Goal: Task Accomplishment & Management: Complete application form

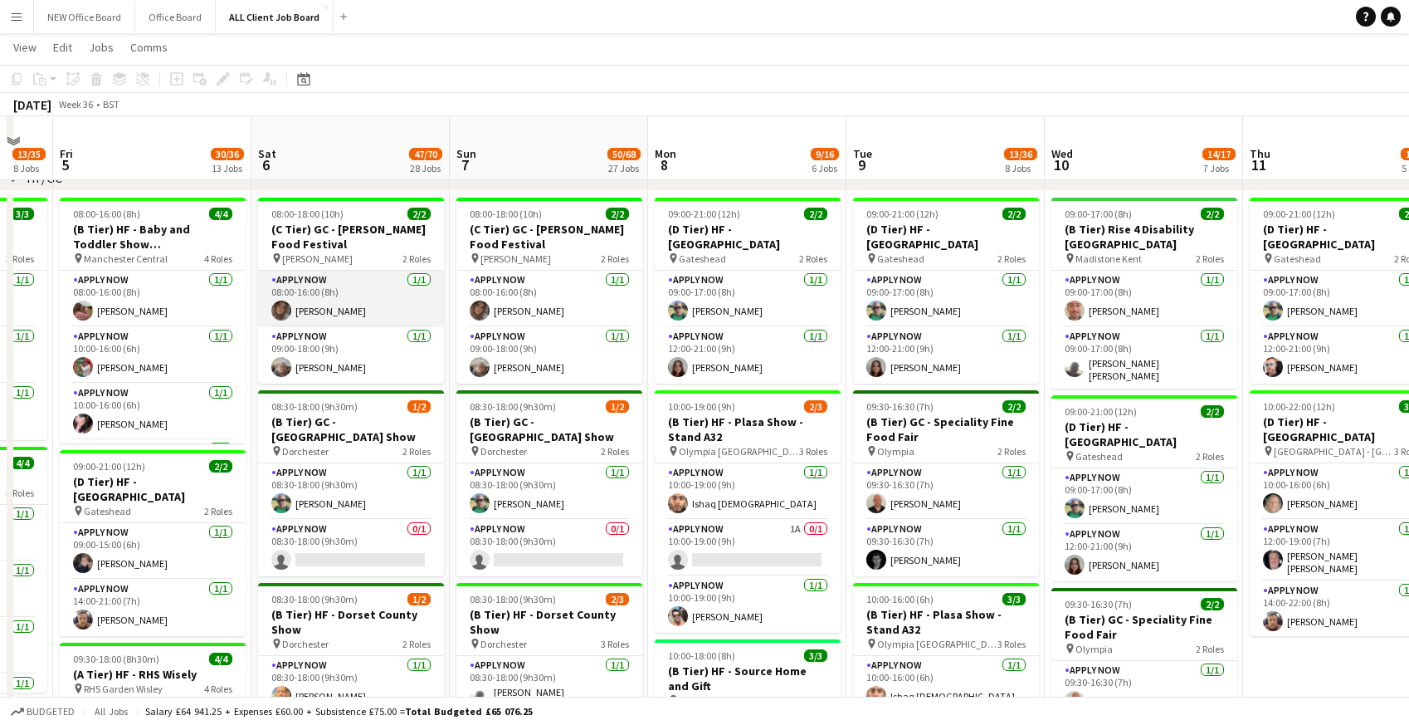
scroll to position [466, 0]
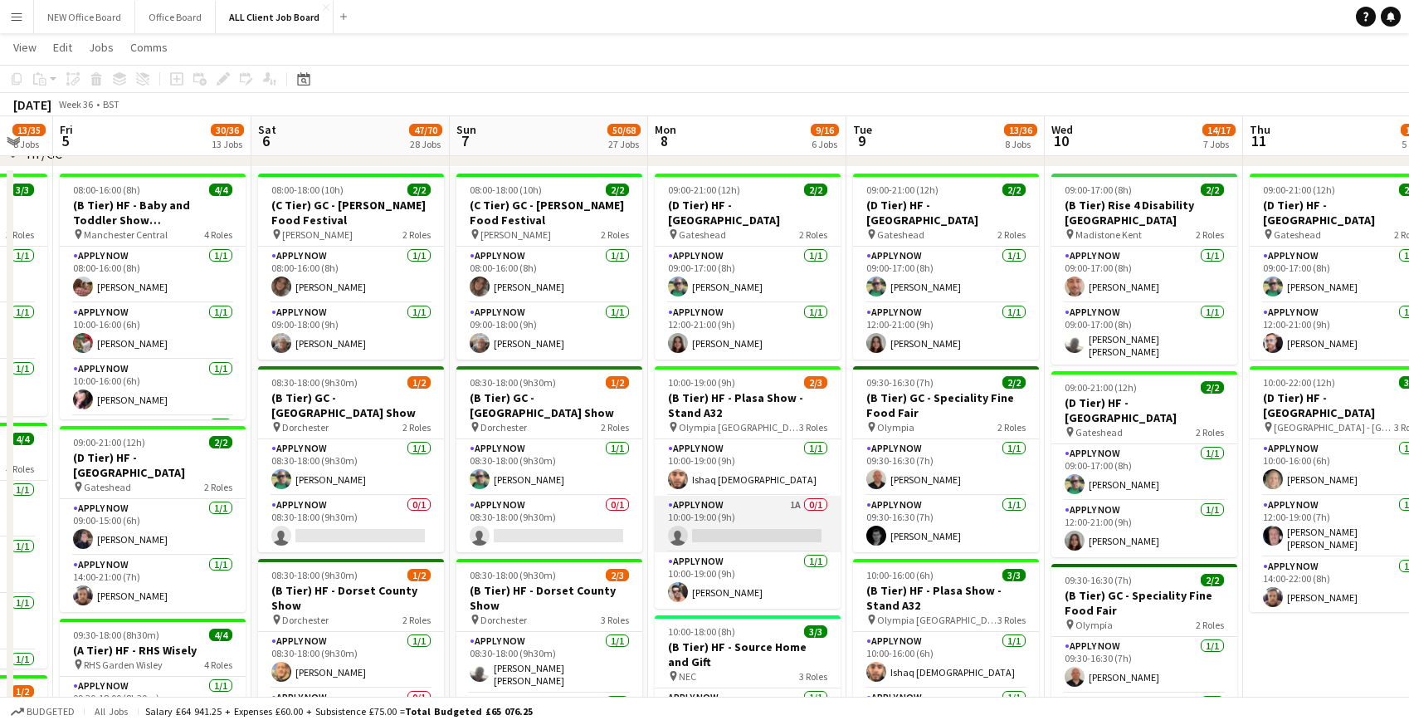
click at [741, 524] on app-card-role "APPLY NOW 1A 0/1 10:00-19:00 (9h) single-neutral-actions" at bounding box center [748, 524] width 186 height 56
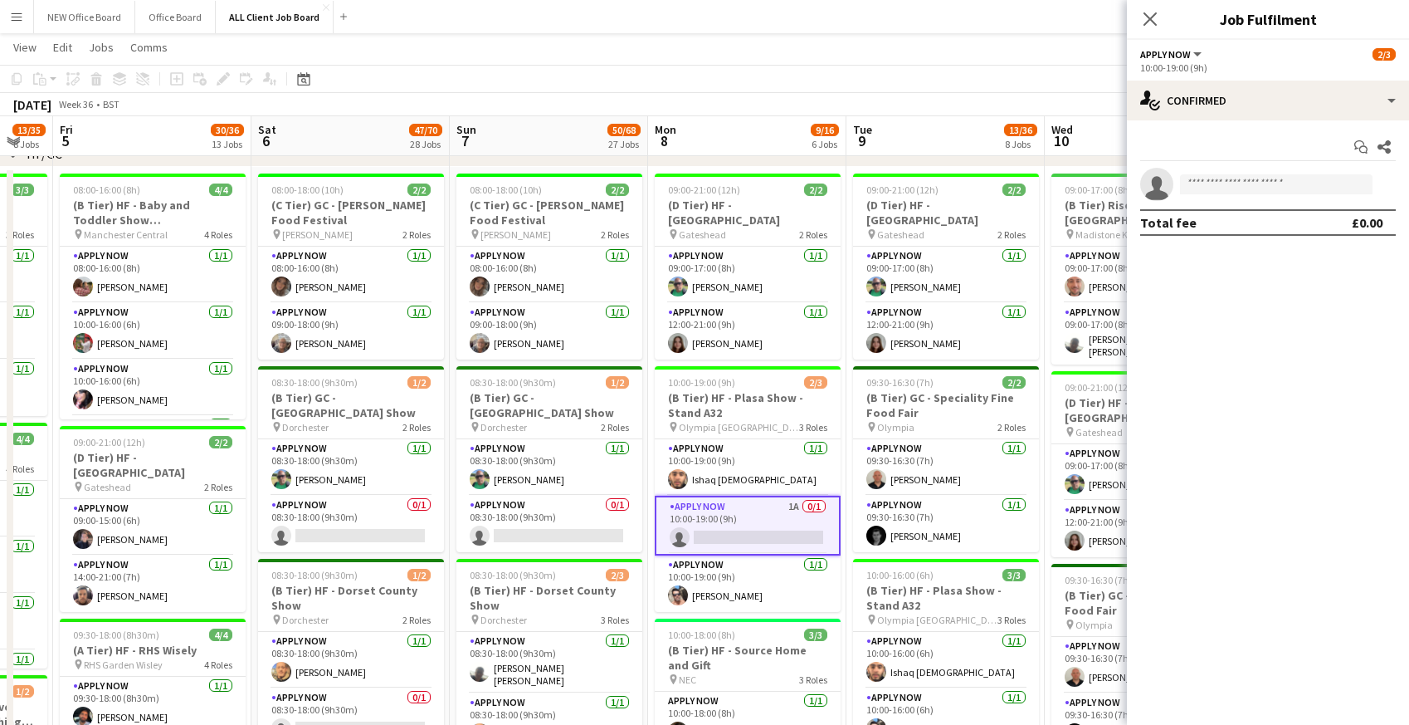
click at [741, 73] on app-toolbar "Copy Paste Paste Command V Paste with crew Command Shift V Paste linked Job [GE…" at bounding box center [704, 79] width 1409 height 28
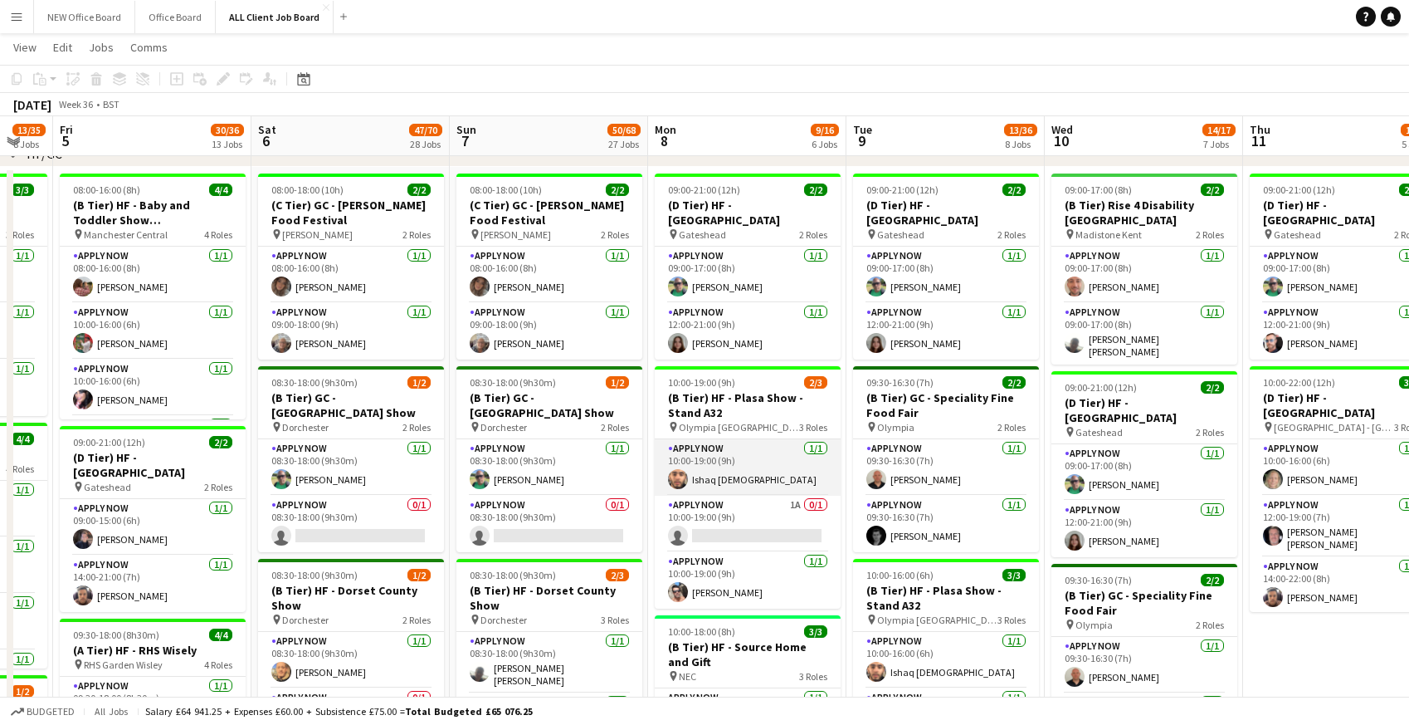
click at [742, 455] on app-card-role "APPLY NOW [DATE] 10:00-19:00 (9h) Ishaq [DEMOGRAPHIC_DATA]" at bounding box center [748, 467] width 186 height 56
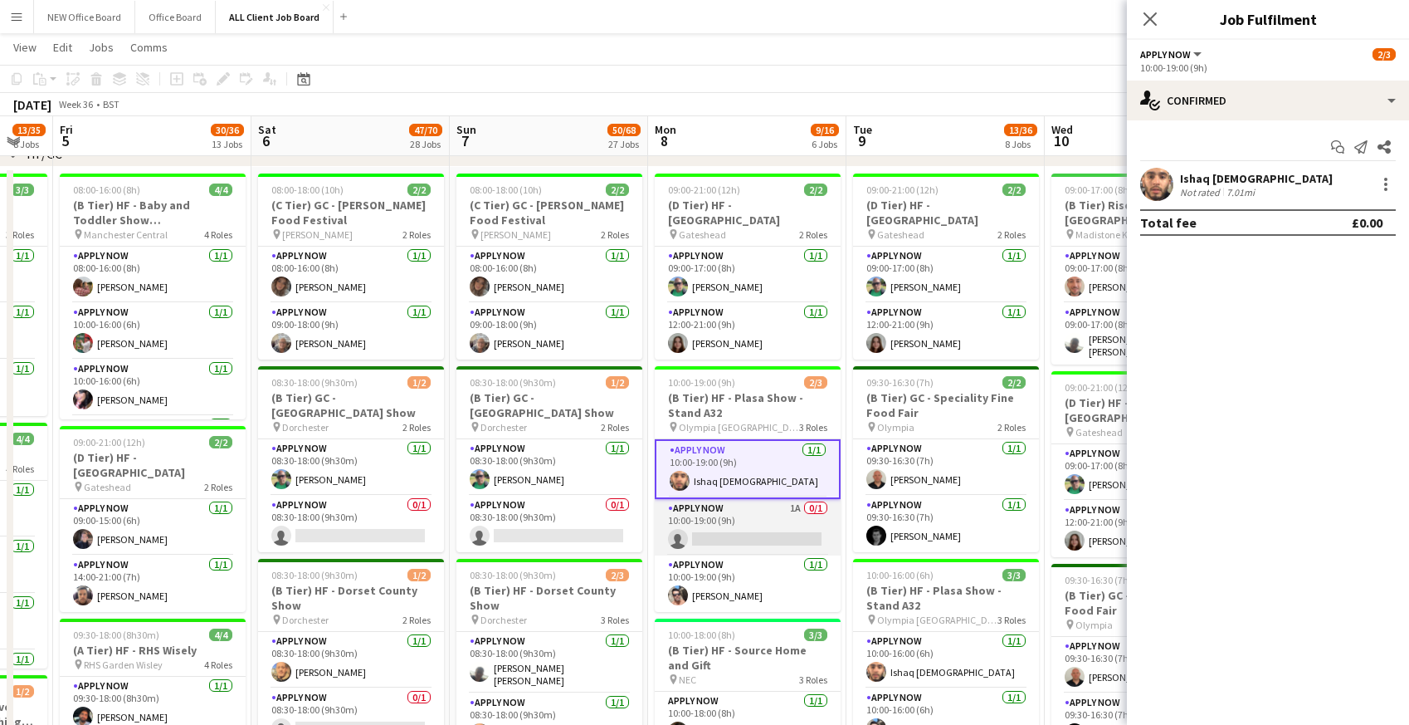
click at [774, 509] on app-card-role "APPLY NOW 1A 0/1 10:00-19:00 (9h) single-neutral-actions" at bounding box center [748, 527] width 186 height 56
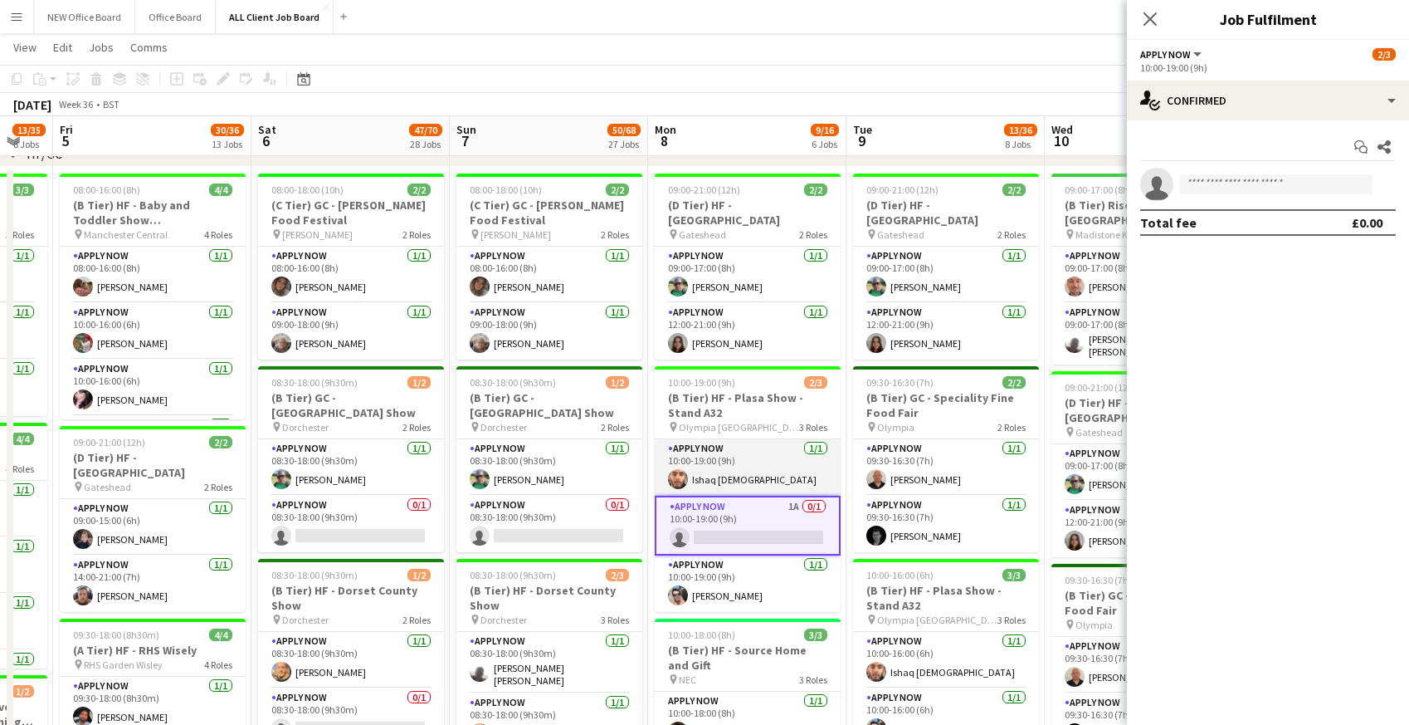
click at [764, 477] on app-card-role "APPLY NOW [DATE] 10:00-19:00 (9h) Ishaq [DEMOGRAPHIC_DATA]" at bounding box center [748, 467] width 186 height 56
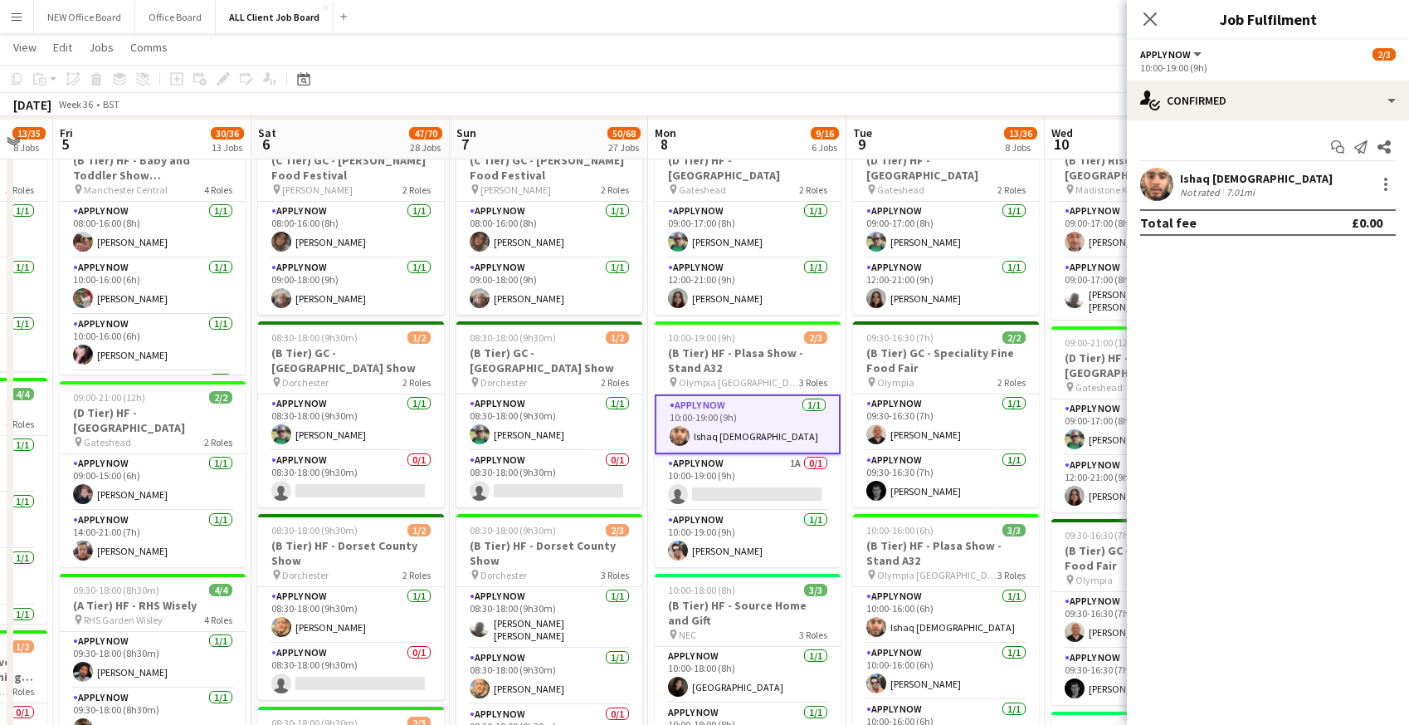
scroll to position [517, 0]
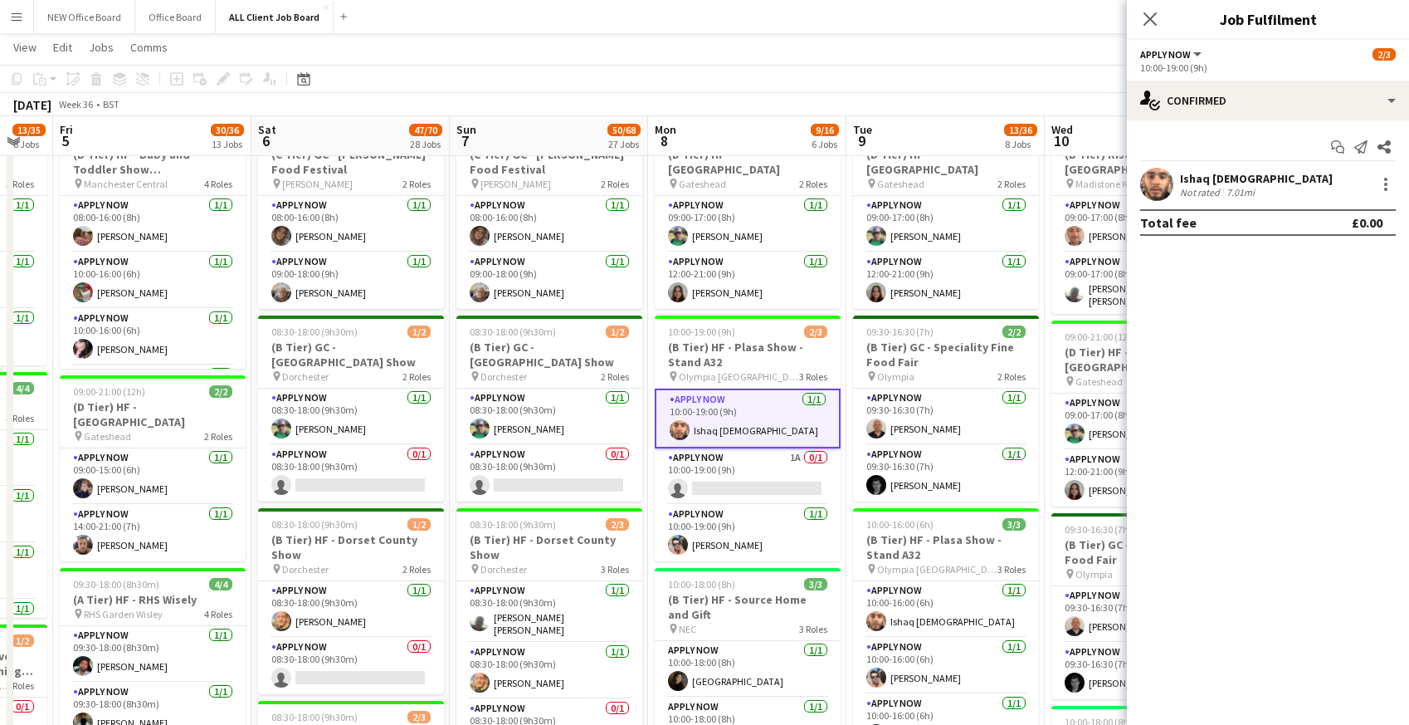
click at [764, 476] on app-card-role "APPLY NOW 1A 0/1 10:00-19:00 (9h) single-neutral-actions" at bounding box center [748, 476] width 186 height 56
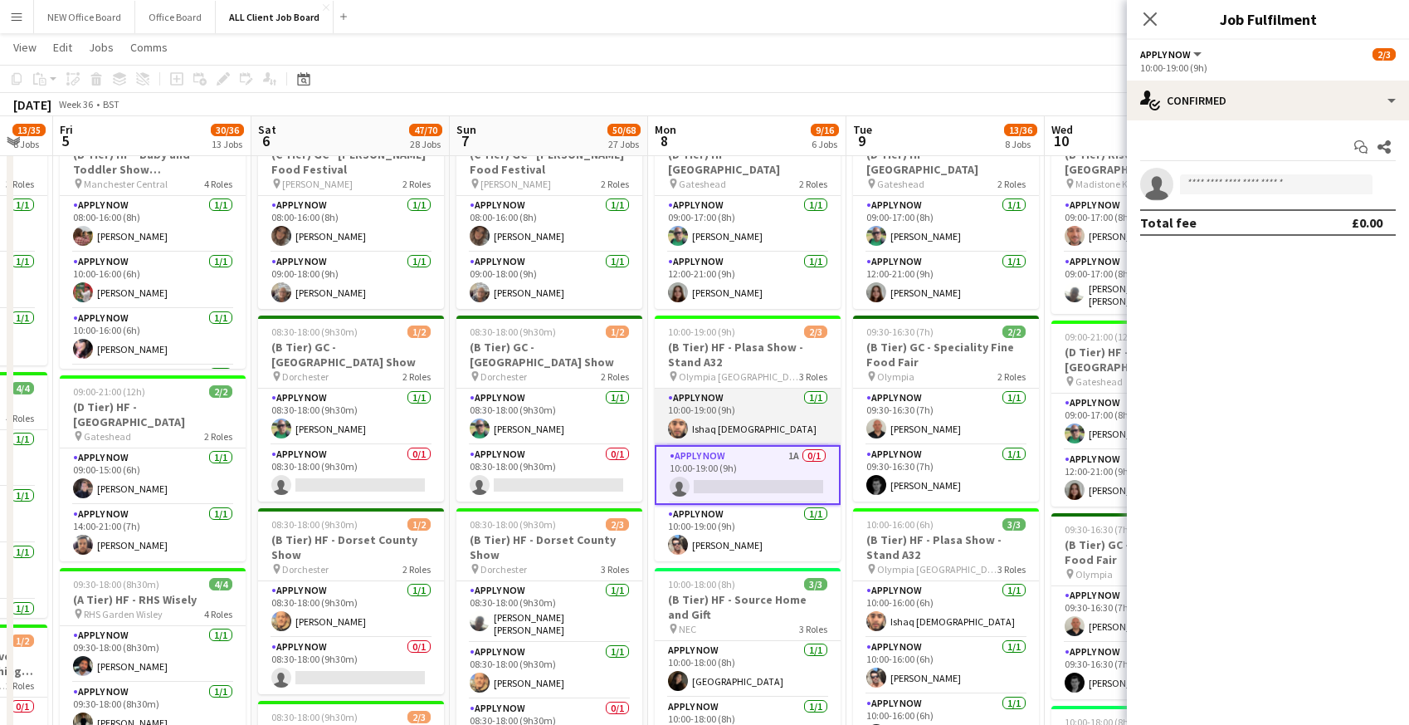
click at [735, 422] on app-card-role "APPLY NOW [DATE] 10:00-19:00 (9h) Ishaq [DEMOGRAPHIC_DATA]" at bounding box center [748, 416] width 186 height 56
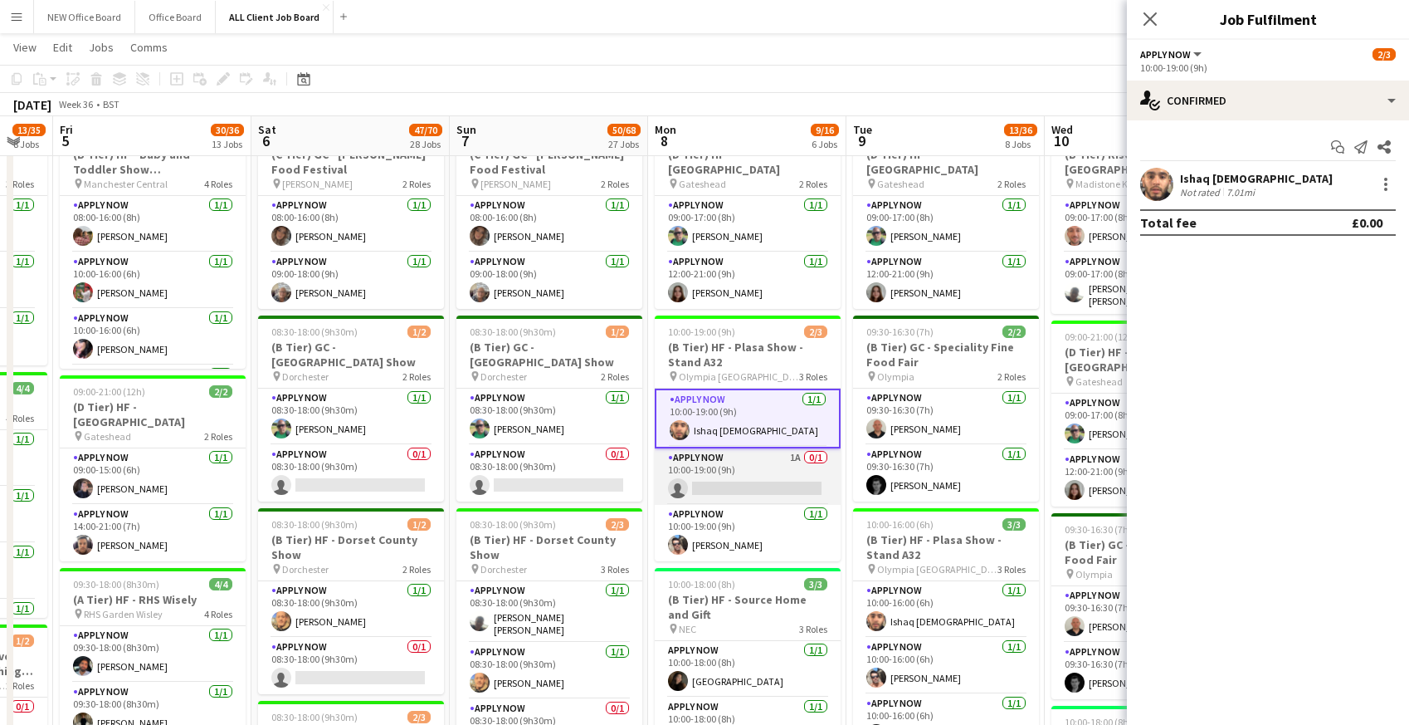
click at [771, 497] on app-card-role "APPLY NOW 1A 0/1 10:00-19:00 (9h) single-neutral-actions" at bounding box center [748, 476] width 186 height 56
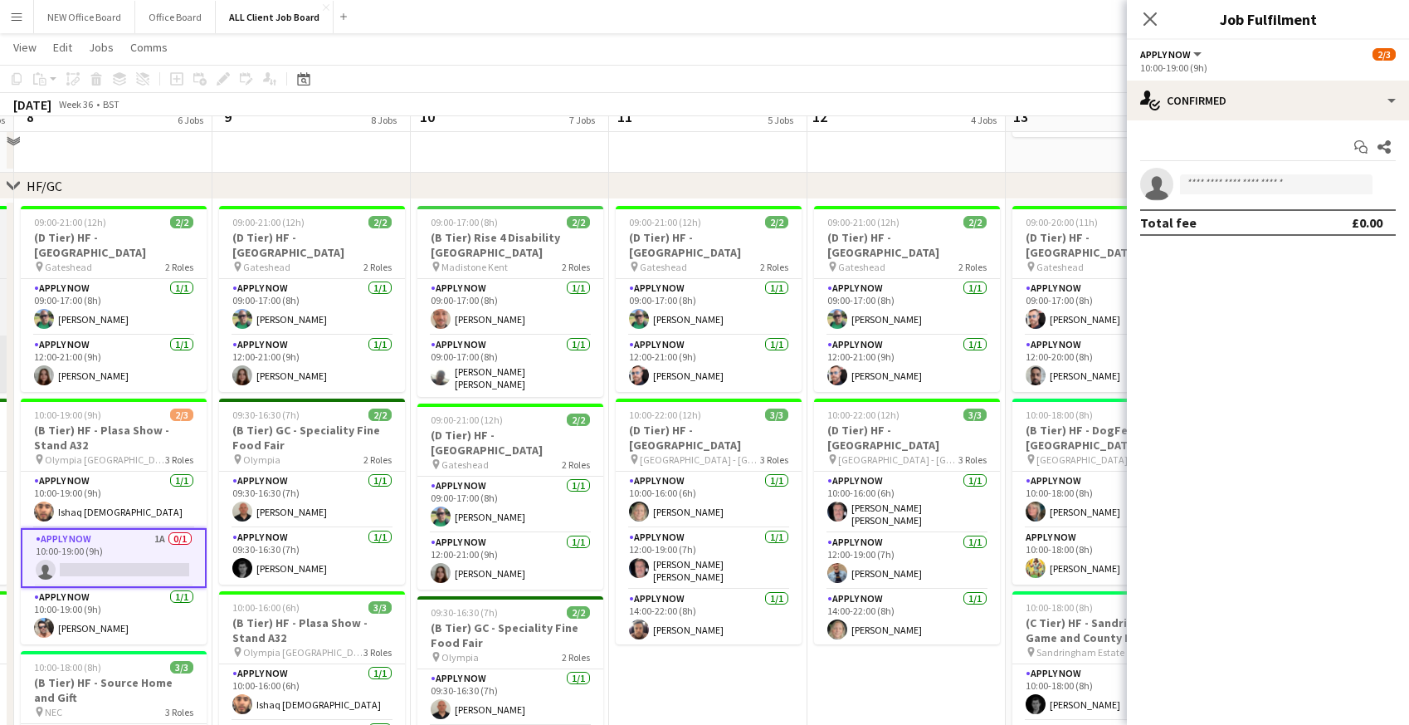
scroll to position [410, 0]
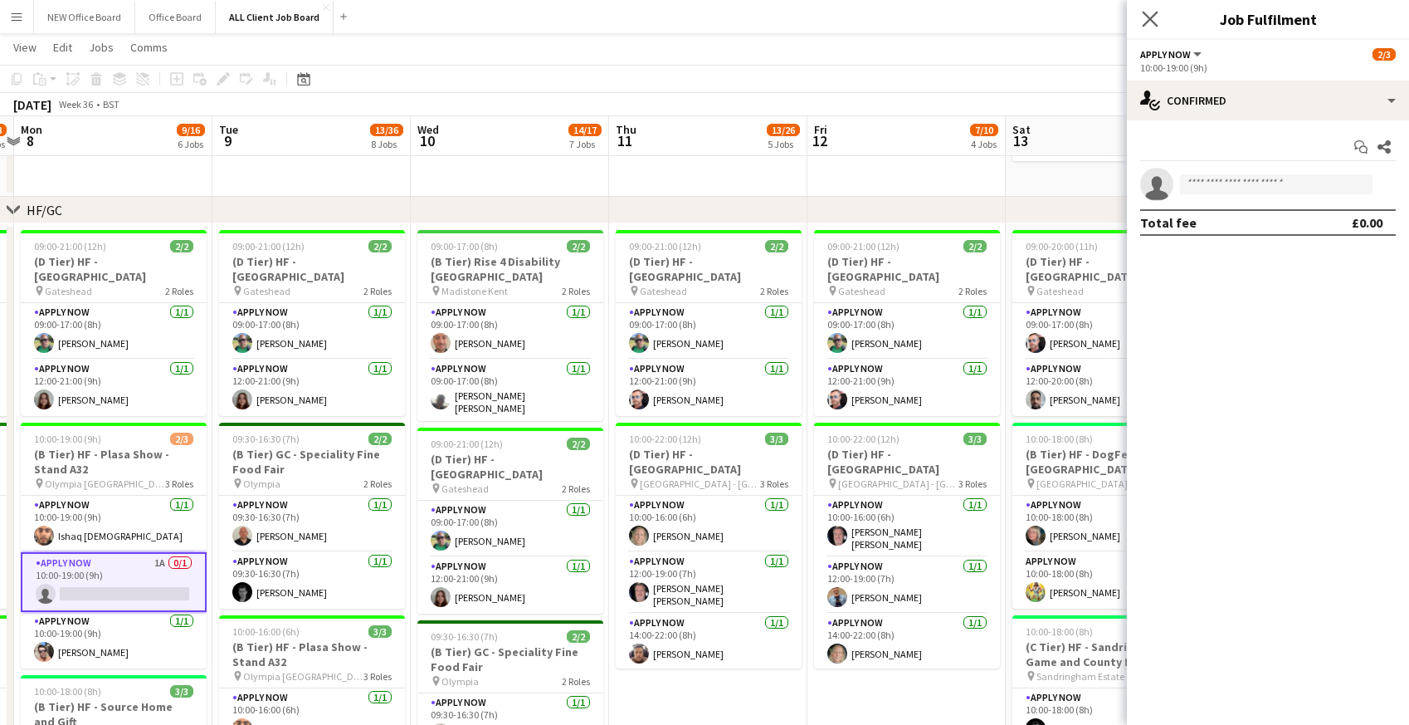
click at [1159, 22] on app-icon "Close pop-in" at bounding box center [1151, 19] width 24 height 24
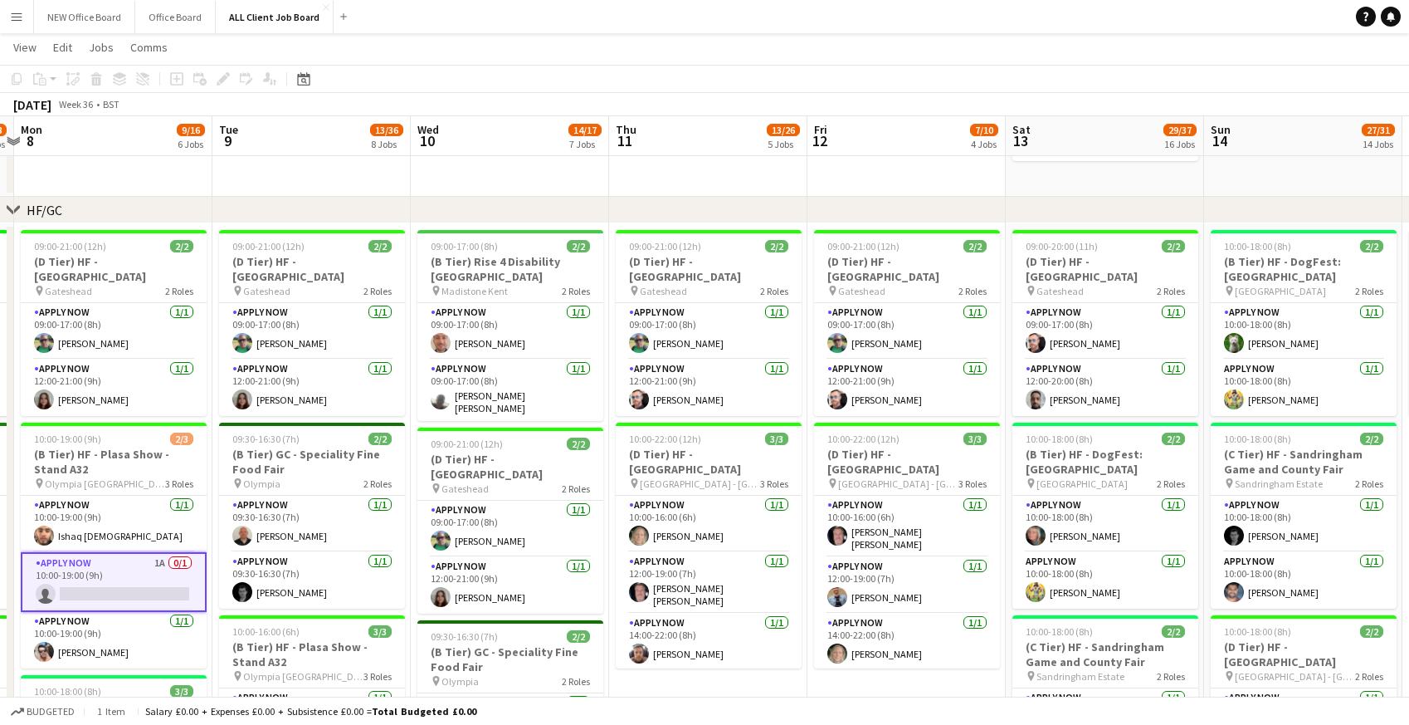
click at [973, 20] on app-navbar "Menu Boards Boards Boards All jobs Status Workforce Workforce My Workforce Recr…" at bounding box center [704, 16] width 1409 height 33
